Goal: Complete application form: Complete application form

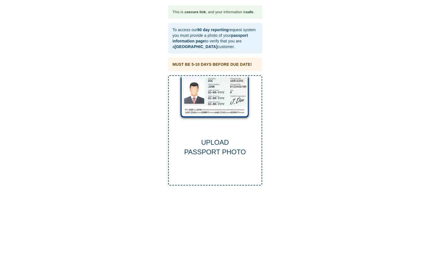
click at [212, 129] on div "UPLOAD PASSPORT PHOTO" at bounding box center [215, 130] width 94 height 110
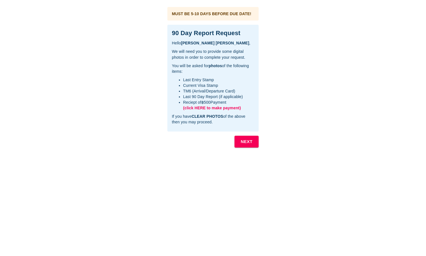
click at [221, 107] on span "(click HERE to make payment)" at bounding box center [212, 108] width 58 height 4
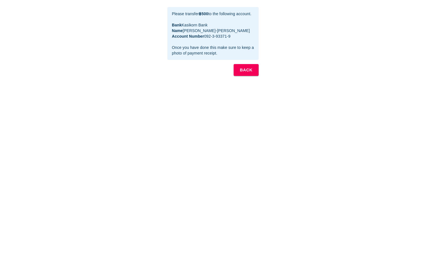
drag, startPoint x: 237, startPoint y: 38, endPoint x: 170, endPoint y: 23, distance: 69.0
click at [169, 23] on div "Please transfer ฿500 to the following account. Bank Kasikorn Bank Name MRS. GRA…" at bounding box center [212, 33] width 91 height 53
click at [245, 70] on b "BACK" at bounding box center [246, 69] width 13 height 7
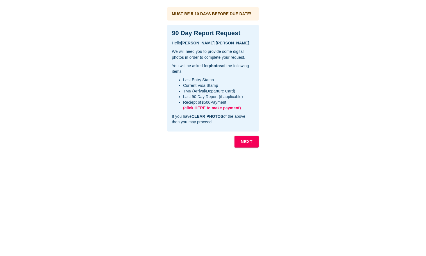
click at [242, 145] on b "NEXT" at bounding box center [247, 141] width 12 height 7
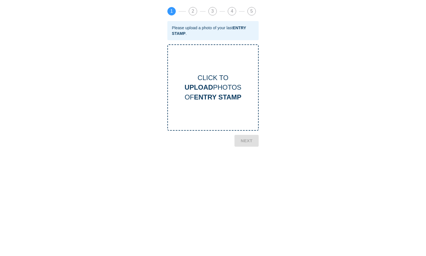
click at [226, 81] on div "CLICK TO UPLOAD PHOTOS OF ENTRY STAMP" at bounding box center [213, 87] width 90 height 29
click at [246, 170] on b "NEXT" at bounding box center [247, 170] width 12 height 7
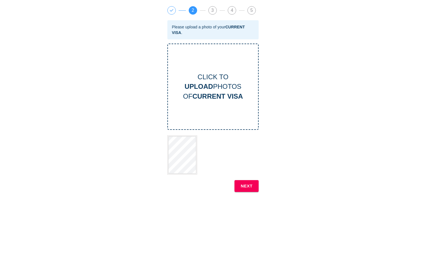
scroll to position [1, 0]
click at [252, 186] on b "NEXT" at bounding box center [247, 185] width 12 height 7
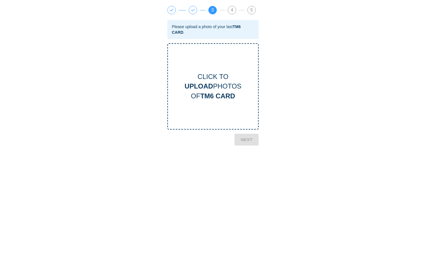
click at [210, 82] on b "UPLOAD" at bounding box center [198, 86] width 28 height 8
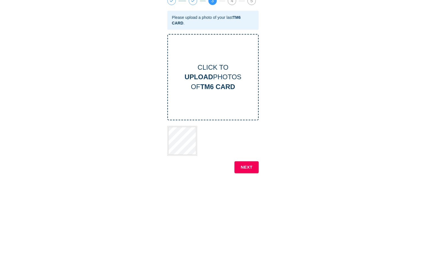
scroll to position [11, 0]
click at [246, 163] on b "NEXT" at bounding box center [247, 165] width 12 height 7
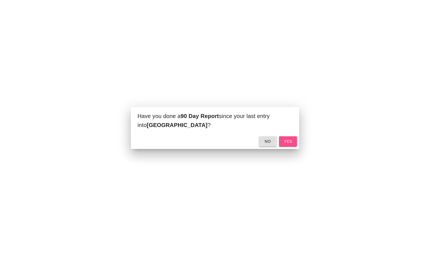
click at [292, 141] on span "yes" at bounding box center [287, 141] width 9 height 7
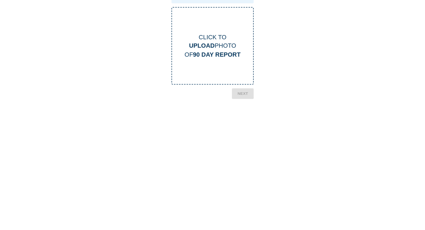
scroll to position [0, 0]
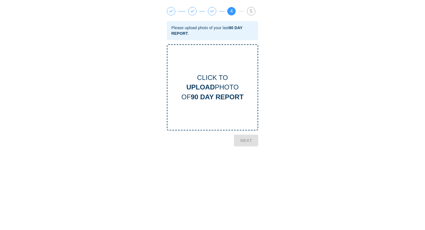
click at [204, 64] on div "CLICK TO UPLOAD PHOTO OF 90 DAY REPORT" at bounding box center [212, 87] width 91 height 86
click at [252, 176] on button "NEXT" at bounding box center [246, 177] width 24 height 12
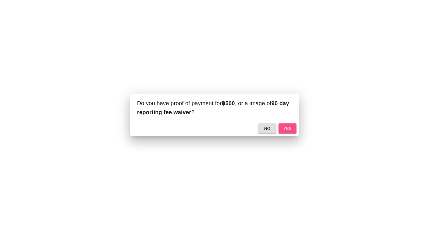
click at [286, 129] on span "yes" at bounding box center [287, 128] width 9 height 7
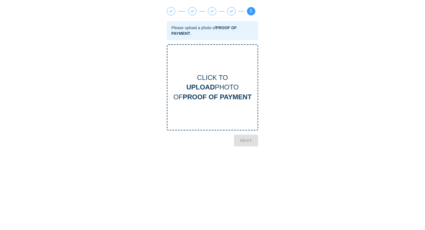
click at [207, 87] on b "UPLOAD" at bounding box center [200, 87] width 28 height 8
click at [248, 182] on b "NEXT" at bounding box center [246, 183] width 12 height 7
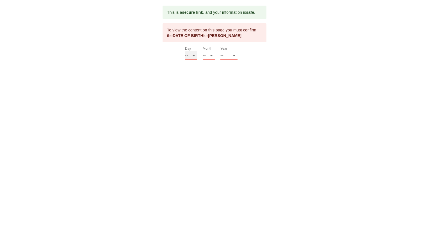
click at [193, 57] on select "-- 01 02 03 04 05 06 07 08 09 10 11 12 13 14 15 16 17 18 19 20 21 22 23 24 25 2…" at bounding box center [191, 55] width 12 height 9
select select "24"
click at [209, 60] on select "-- 01 02 03 04 05 06 07 08 09 10 11 12" at bounding box center [209, 55] width 12 height 9
select select "05"
click at [226, 54] on select "-- 2025 2024 2023 2022 2021 2020 2019 2018 2017 2016 2015 2014 2013 2012 2011 2…" at bounding box center [228, 55] width 17 height 9
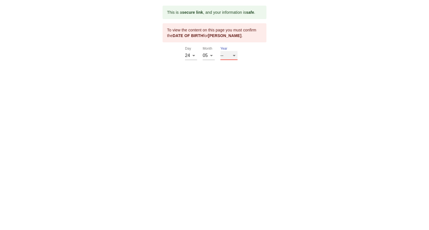
click at [230, 58] on select "-- 2025 2024 2023 2022 2021 2020 2019 2018 2017 2016 2015 2014 2013 2012 2011 2…" at bounding box center [228, 55] width 17 height 9
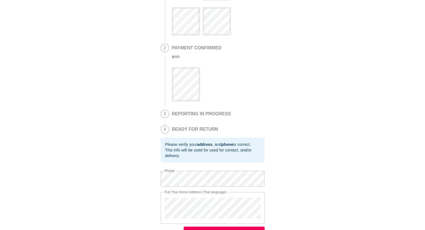
scroll to position [87, 0]
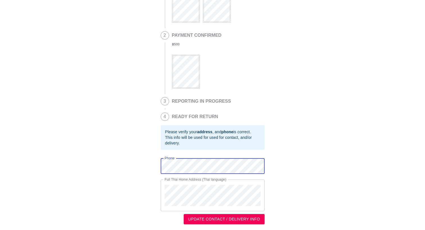
click at [248, 221] on span "UPDATE CONTACT / DELIVERY INFO" at bounding box center [224, 219] width 72 height 7
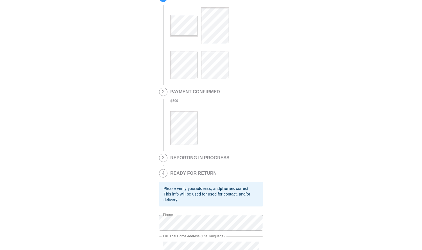
scroll to position [67, 0]
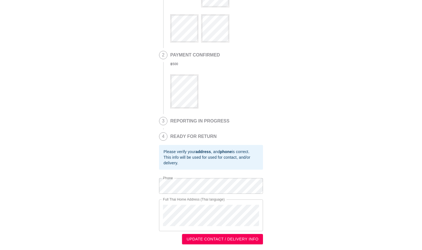
click at [234, 230] on span "UPDATE CONTACT / DELIVERY INFO" at bounding box center [222, 238] width 72 height 7
